Goal: Contribute content

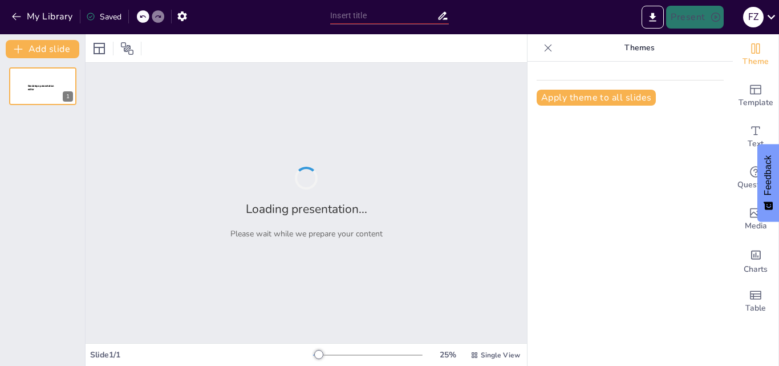
type input "[PERSON_NAME][DEMOGRAPHIC_DATA]: Impacto en el Comportamiento Humano"
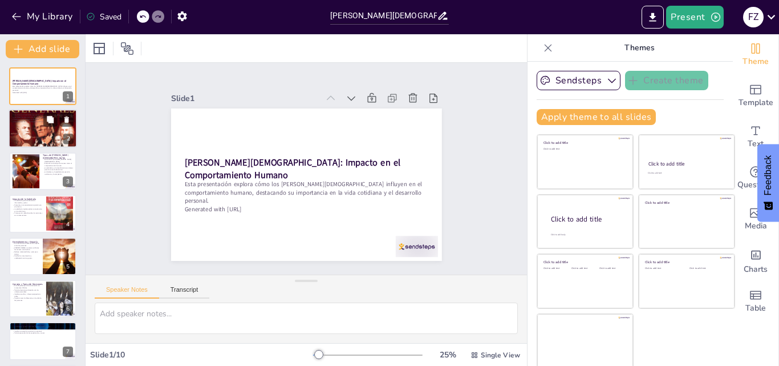
click at [38, 126] on div at bounding box center [43, 128] width 68 height 103
type textarea "Estos dones son esenciales para guiar a las personas en su vida diaria y en sus…"
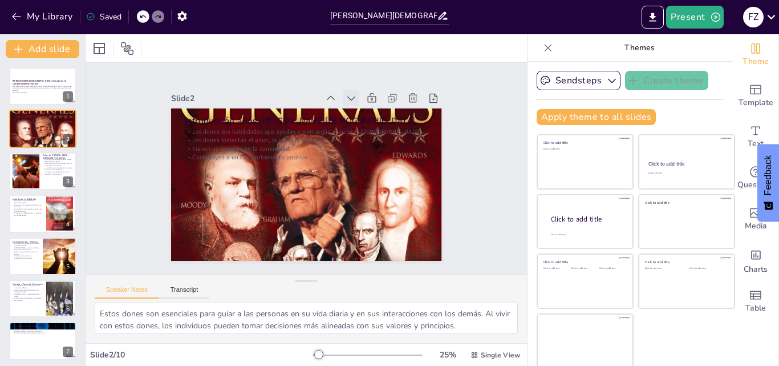
click at [233, 182] on icon at bounding box center [225, 190] width 16 height 16
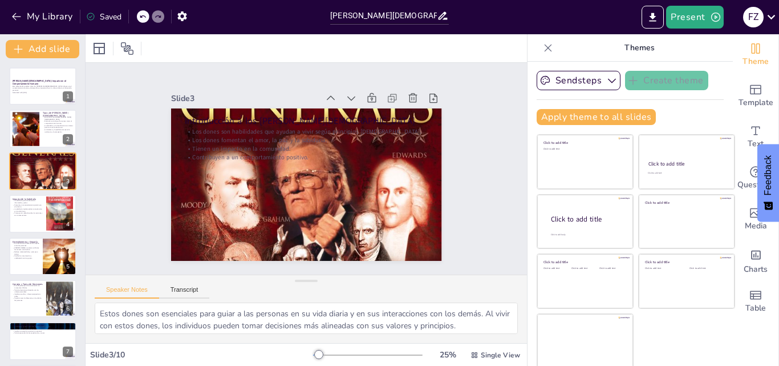
click at [260, 228] on icon at bounding box center [253, 234] width 13 height 13
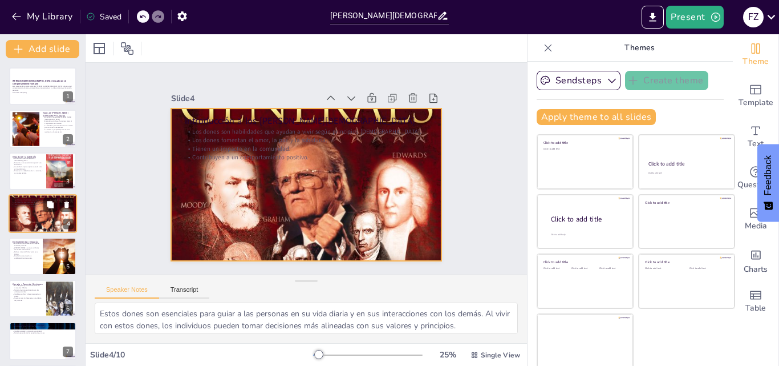
click at [26, 210] on div at bounding box center [43, 213] width 68 height 103
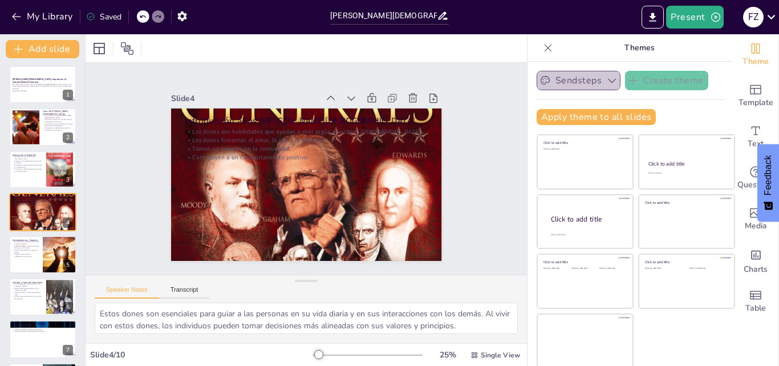
click at [606, 80] on icon "button" at bounding box center [611, 80] width 11 height 11
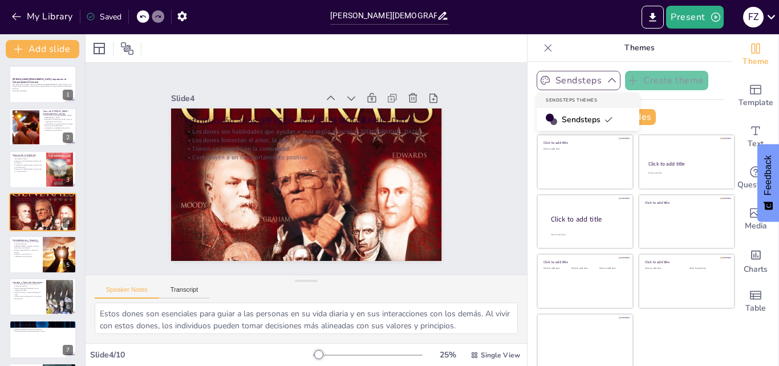
click at [574, 116] on span "Sendsteps" at bounding box center [587, 119] width 51 height 11
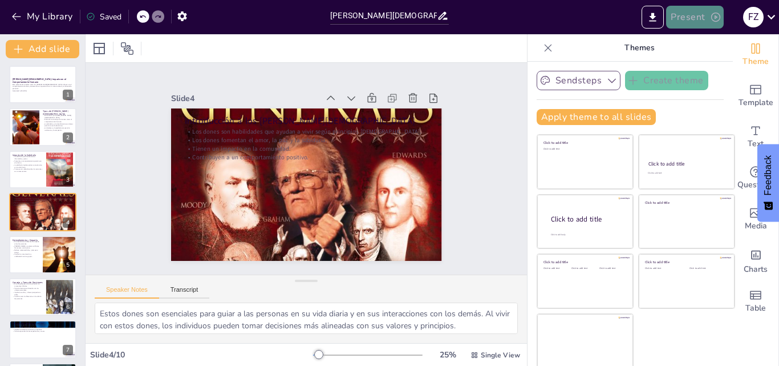
click at [711, 11] on icon "button" at bounding box center [715, 16] width 11 height 11
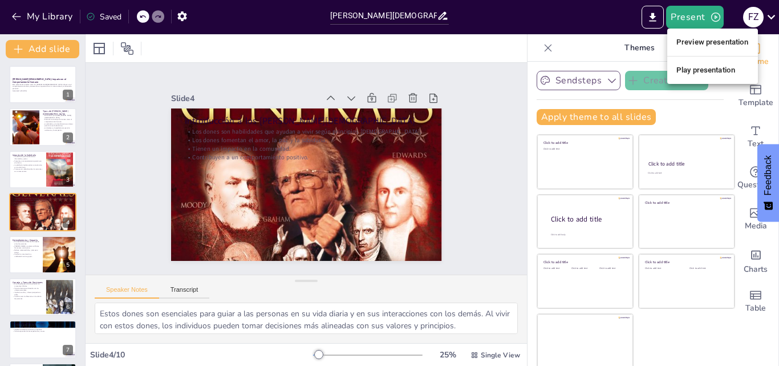
click at [708, 38] on li "Preview presentation" at bounding box center [712, 42] width 91 height 18
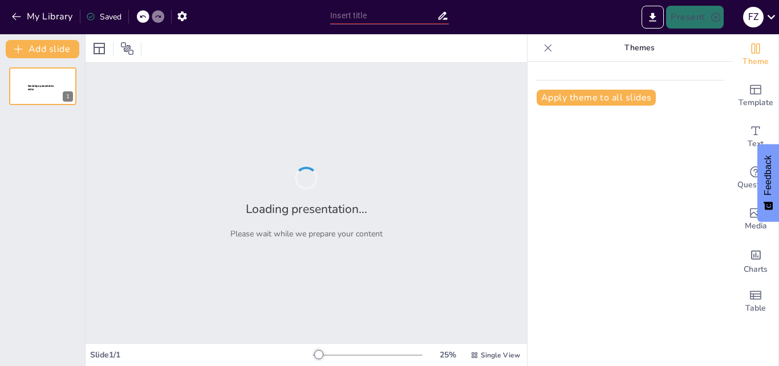
type input "[PERSON_NAME][DEMOGRAPHIC_DATA]: Impacto en el Comportamiento Humano"
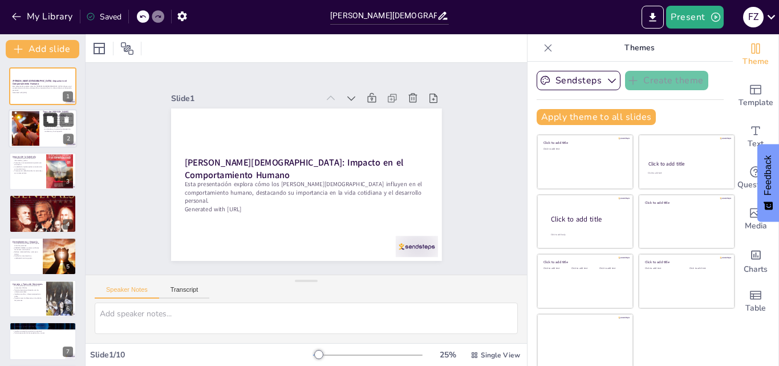
click at [53, 120] on icon at bounding box center [50, 119] width 7 height 7
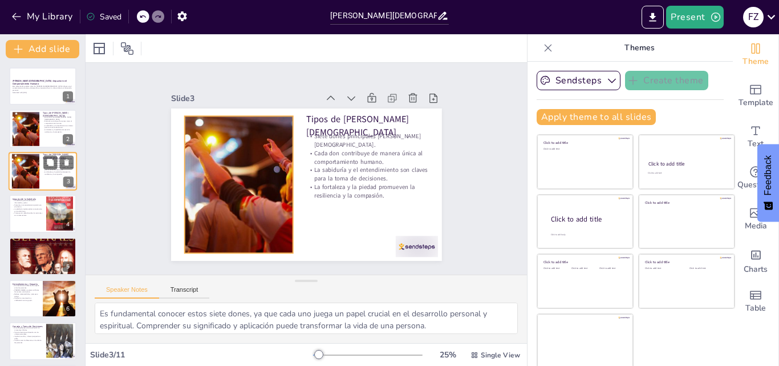
click at [30, 165] on div at bounding box center [26, 170] width 62 height 35
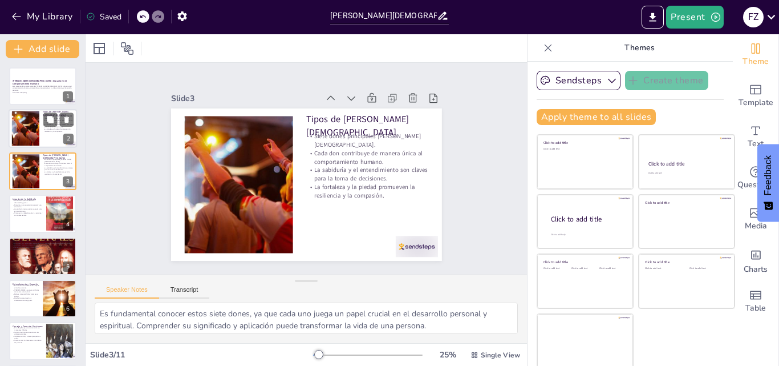
click at [38, 125] on div at bounding box center [26, 128] width 62 height 35
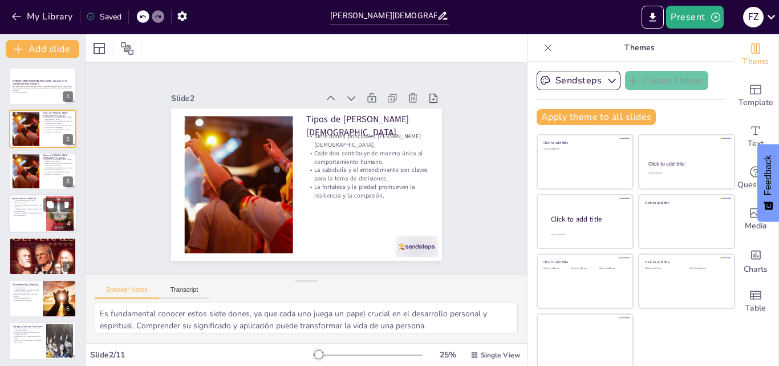
click at [31, 212] on p "Promueve la reflexión sobre las acciones y sus consecuencias." at bounding box center [27, 214] width 31 height 4
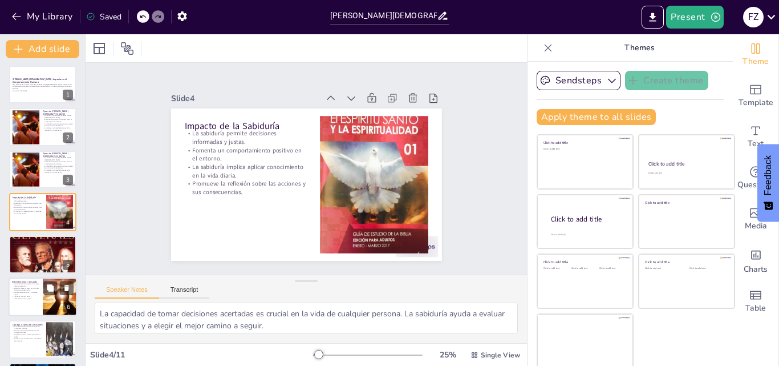
click at [30, 295] on p "Facilita la comunicación y colaboración entre grupos." at bounding box center [25, 297] width 27 height 4
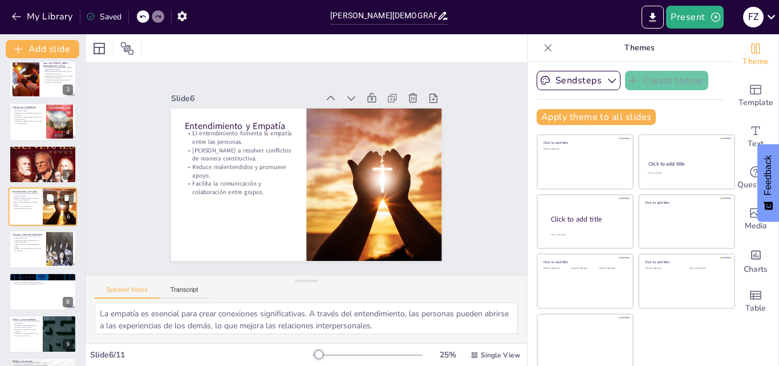
scroll to position [87, 0]
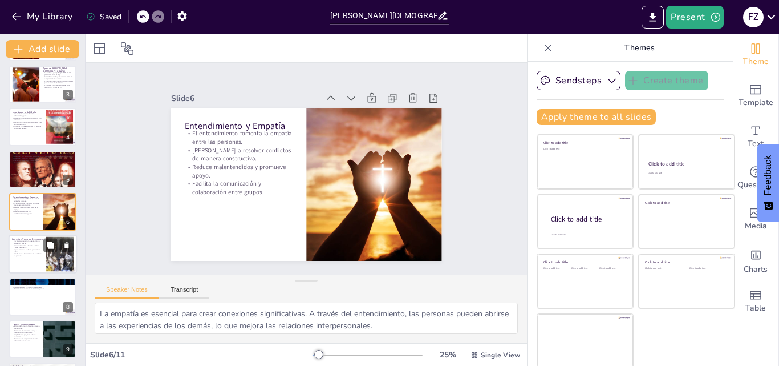
click at [29, 253] on p "Puede marcar la diferencia en la vida de las personas." at bounding box center [27, 255] width 31 height 4
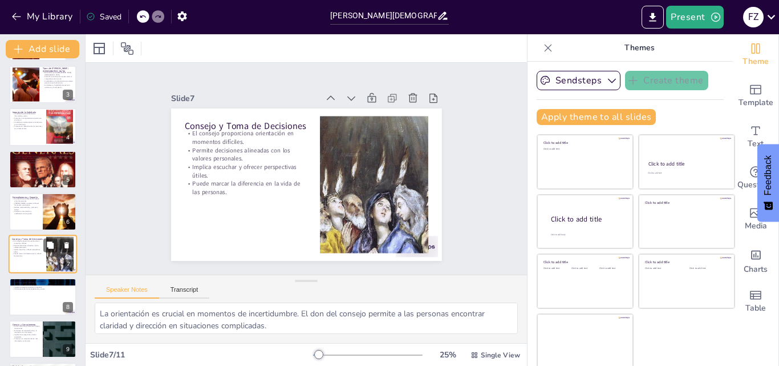
scroll to position [129, 0]
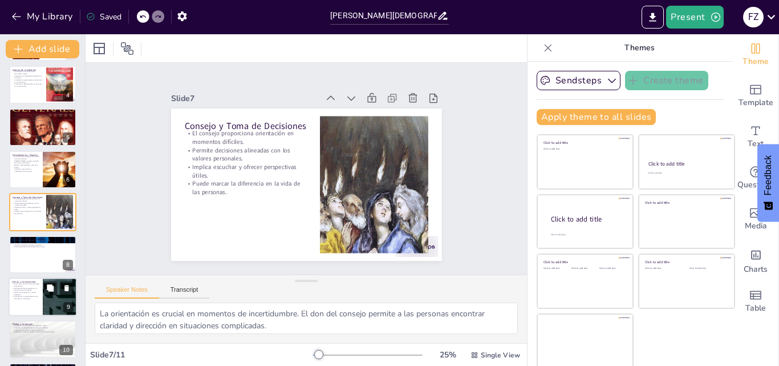
click at [26, 285] on p "El don de la ciencia fomenta el deseo de aprender." at bounding box center [25, 284] width 27 height 4
type textarea "La curiosidad es una fuerza poderosa que impulsa a las personas a explorar y de…"
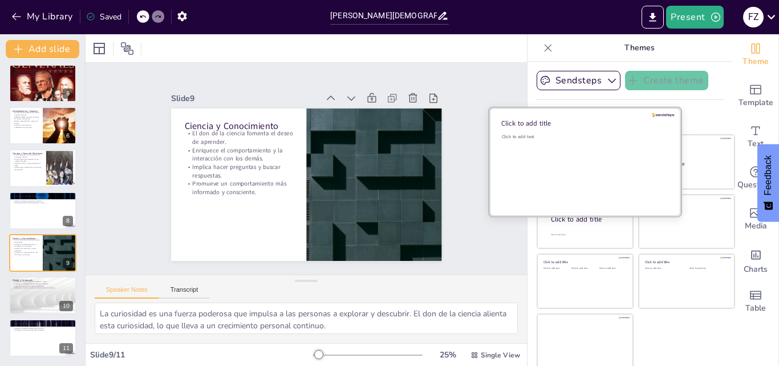
click at [562, 163] on div "Click to add text" at bounding box center [583, 168] width 163 height 71
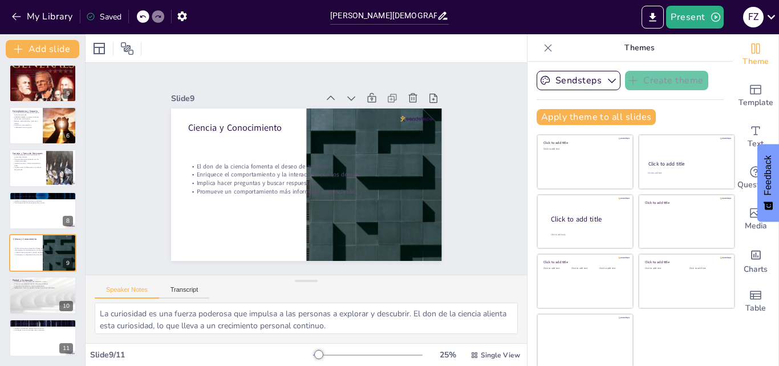
scroll to position [2, 0]
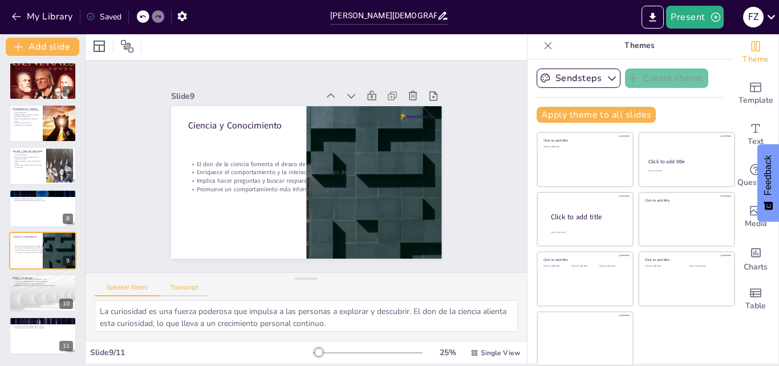
click at [198, 291] on button "Transcript" at bounding box center [184, 289] width 51 height 13
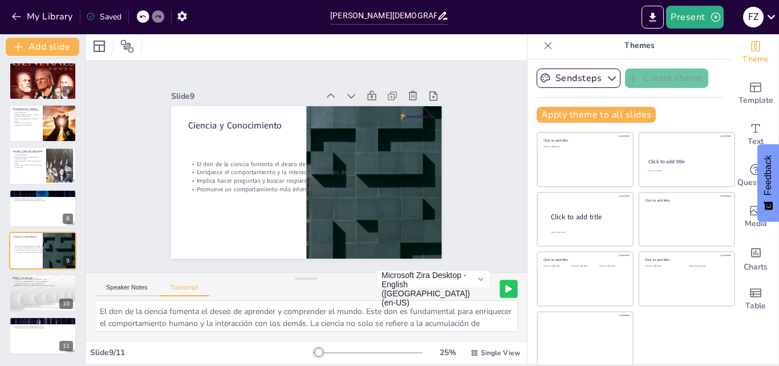
click at [505, 286] on icon at bounding box center [508, 289] width 7 height 8
click at [505, 286] on rect at bounding box center [508, 288] width 7 height 7
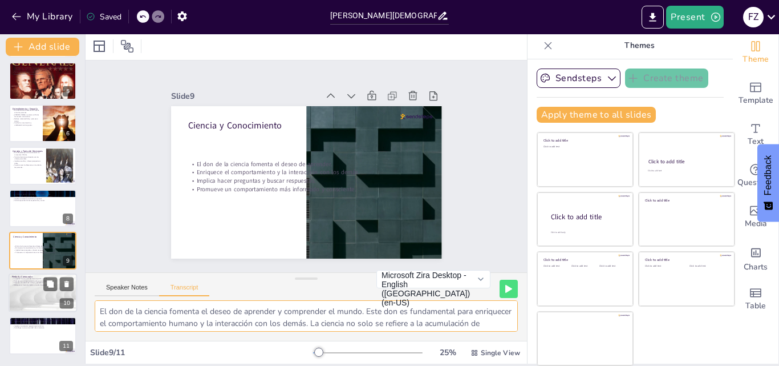
click at [38, 285] on p "Refleja amor hacia los demás a través de acciones concretas." at bounding box center [43, 285] width 62 height 2
type textarea "La piedad es un don que inspira a las personas a actuar con compasión y amor. E…"
